Goal: Communication & Community: Answer question/provide support

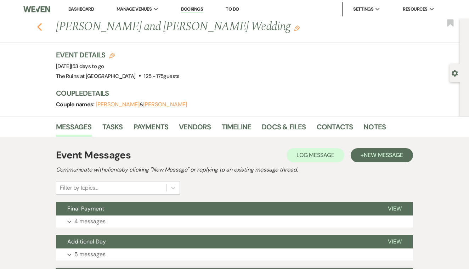
click at [38, 26] on use "button" at bounding box center [39, 27] width 5 height 8
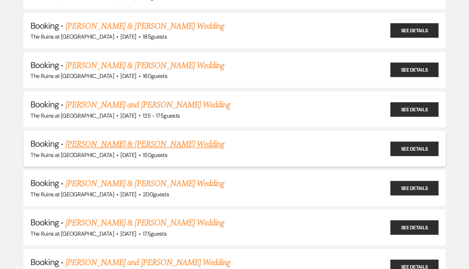
scroll to position [267, 0]
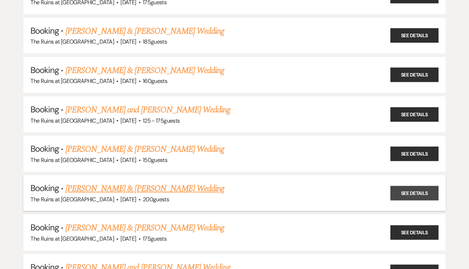
click at [402, 186] on link "See Details" at bounding box center [414, 193] width 48 height 15
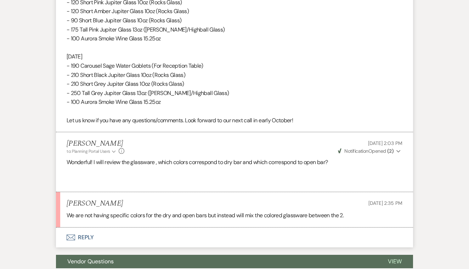
scroll to position [4919, 0]
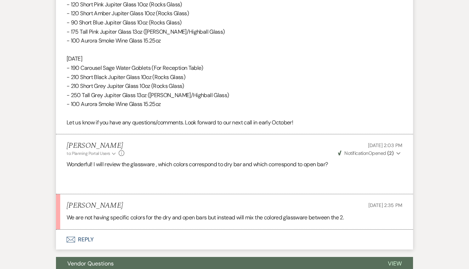
click at [90, 230] on button "Envelope Reply" at bounding box center [234, 240] width 357 height 20
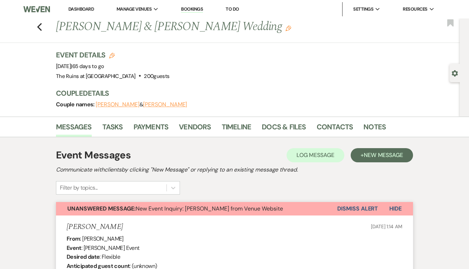
scroll to position [0, 0]
click at [39, 25] on use "button" at bounding box center [39, 27] width 5 height 8
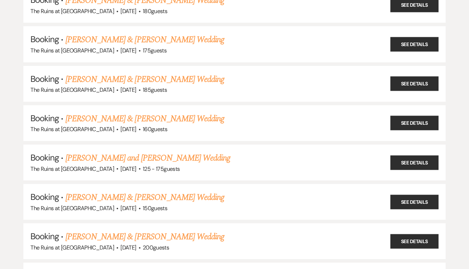
scroll to position [222, 0]
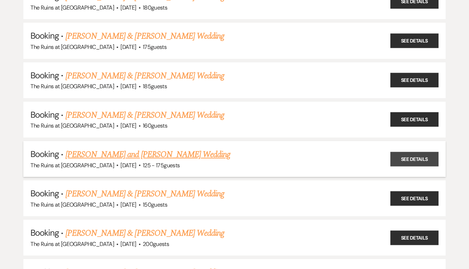
click at [426, 152] on link "See Details" at bounding box center [414, 159] width 48 height 15
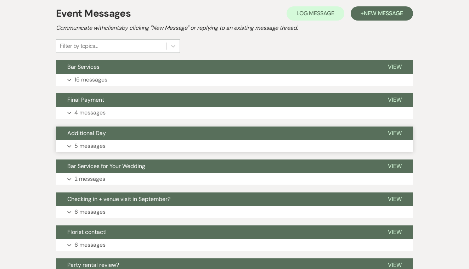
scroll to position [142, 0]
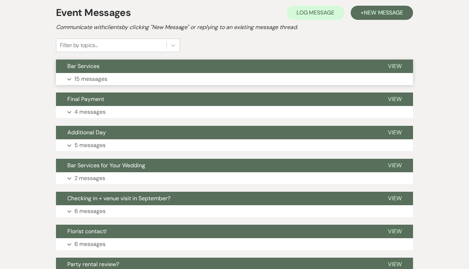
click at [393, 66] on span "View" at bounding box center [395, 65] width 14 height 7
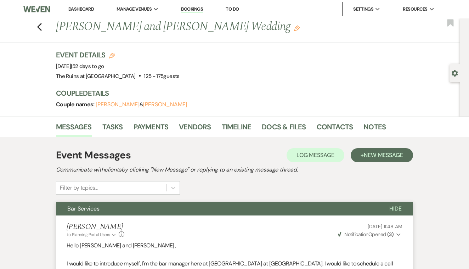
scroll to position [0, 0]
click at [37, 26] on icon "Previous" at bounding box center [39, 27] width 5 height 9
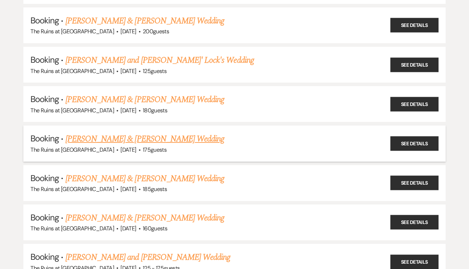
scroll to position [120, 0]
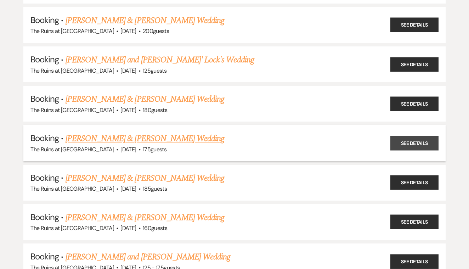
click at [419, 139] on link "See Details" at bounding box center [414, 143] width 48 height 15
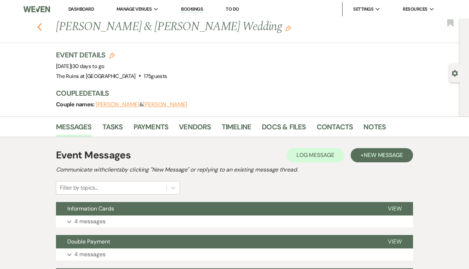
click at [40, 25] on use "button" at bounding box center [39, 27] width 5 height 8
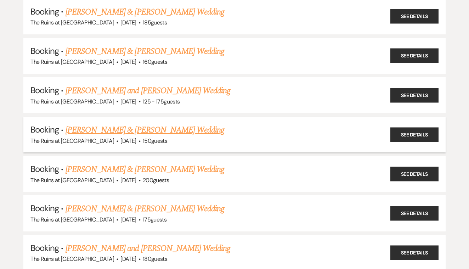
scroll to position [289, 0]
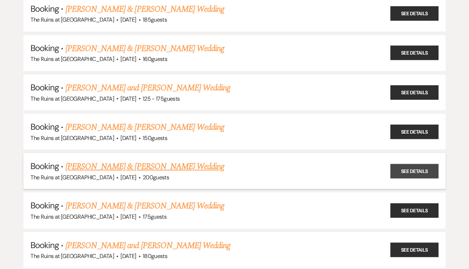
click at [400, 164] on link "See Details" at bounding box center [414, 171] width 48 height 15
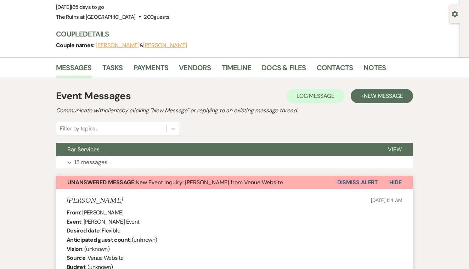
scroll to position [75, 0]
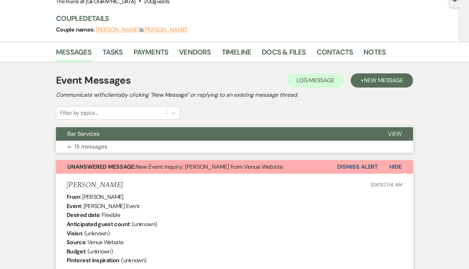
click at [394, 132] on span "View" at bounding box center [395, 133] width 14 height 7
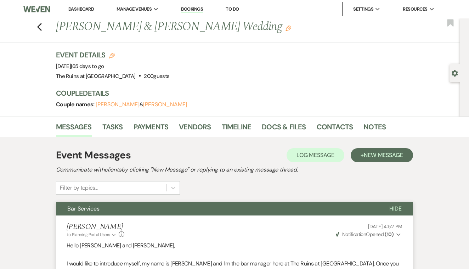
scroll to position [0, 0]
click at [39, 27] on icon "Previous" at bounding box center [39, 27] width 5 height 9
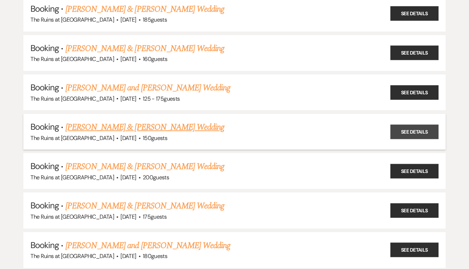
click at [425, 124] on link "See Details" at bounding box center [414, 131] width 48 height 15
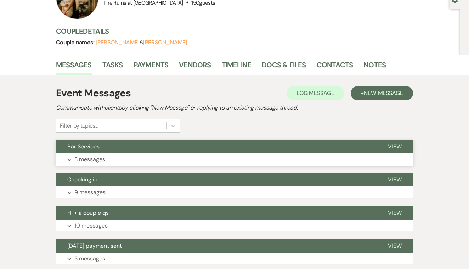
scroll to position [74, 0]
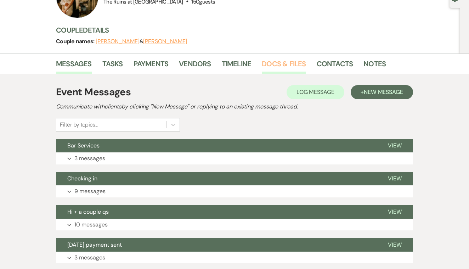
click at [291, 62] on link "Docs & Files" at bounding box center [284, 66] width 44 height 16
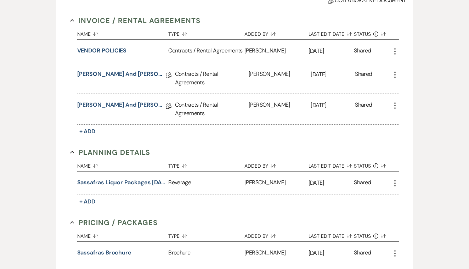
scroll to position [200, 0]
click at [127, 103] on link "[PERSON_NAME] and [PERSON_NAME]'s Revised Wedding Property & Venue Lease Contra…" at bounding box center [121, 106] width 89 height 11
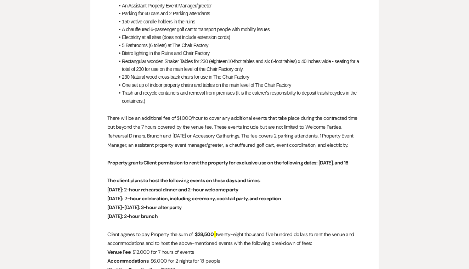
scroll to position [695, 0]
